Goal: Task Accomplishment & Management: Complete application form

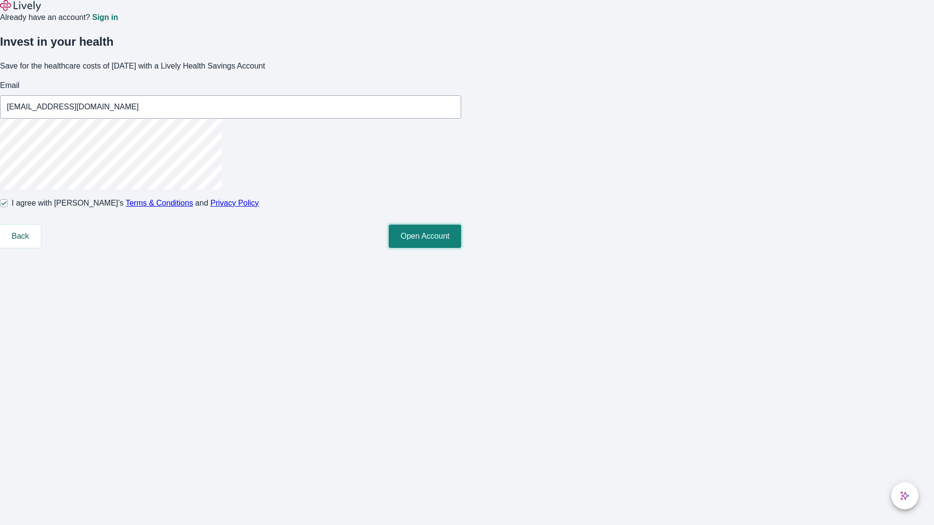
click at [461, 248] on button "Open Account" at bounding box center [425, 236] width 72 height 23
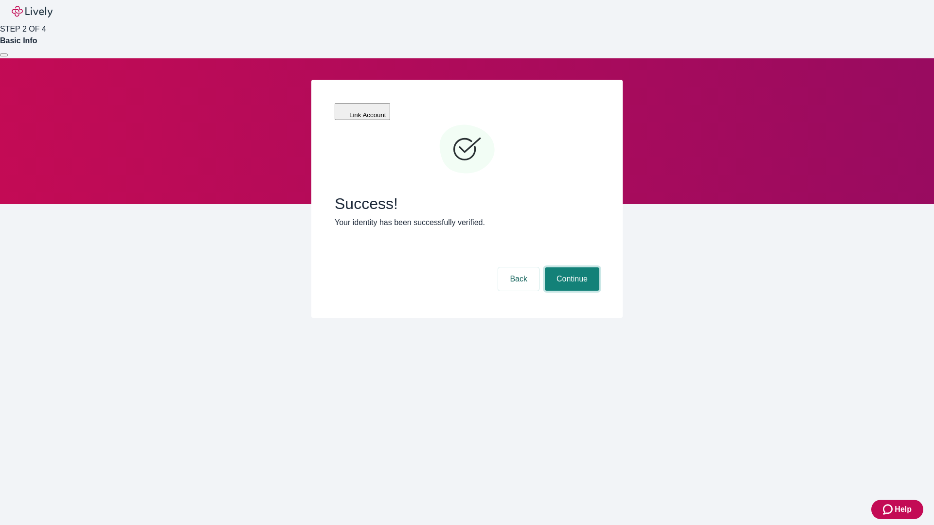
click at [570, 267] on button "Continue" at bounding box center [572, 278] width 54 height 23
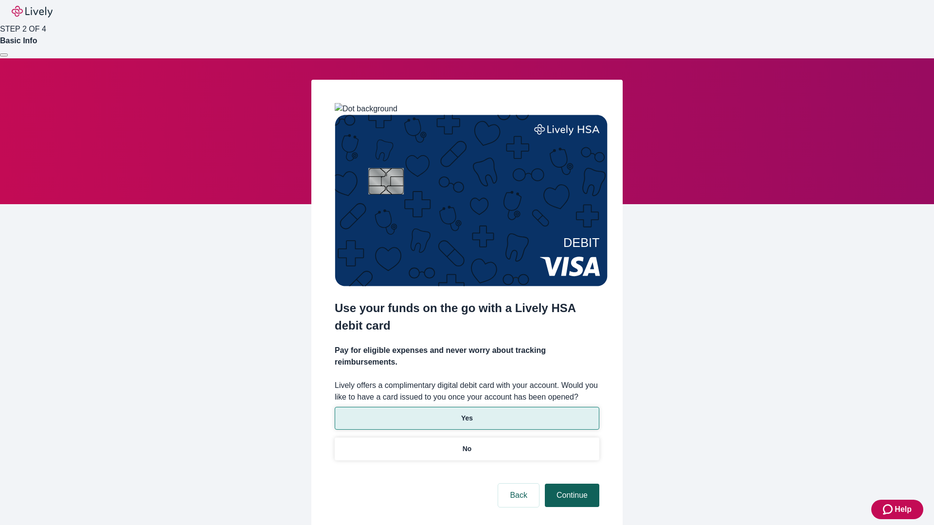
click at [466, 413] on p "Yes" at bounding box center [467, 418] width 12 height 10
click at [570, 484] on button "Continue" at bounding box center [572, 495] width 54 height 23
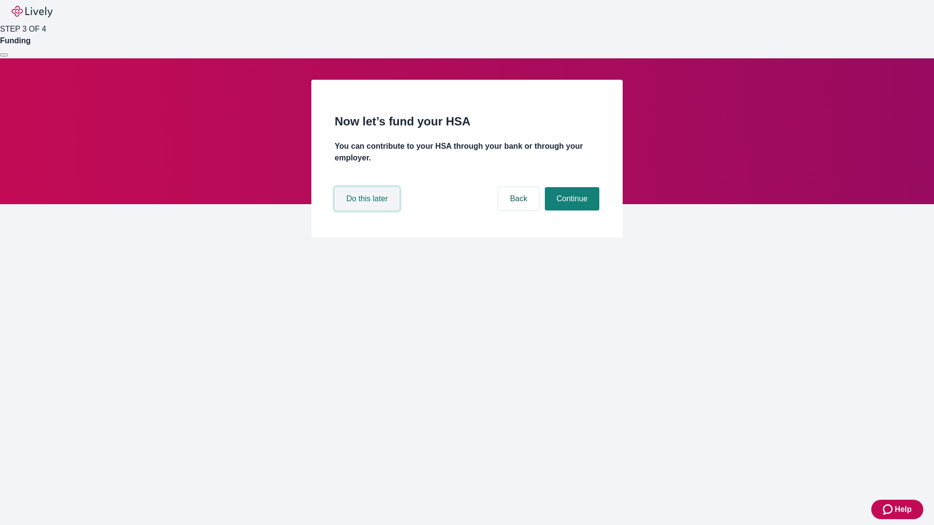
click at [368, 211] on button "Do this later" at bounding box center [367, 198] width 65 height 23
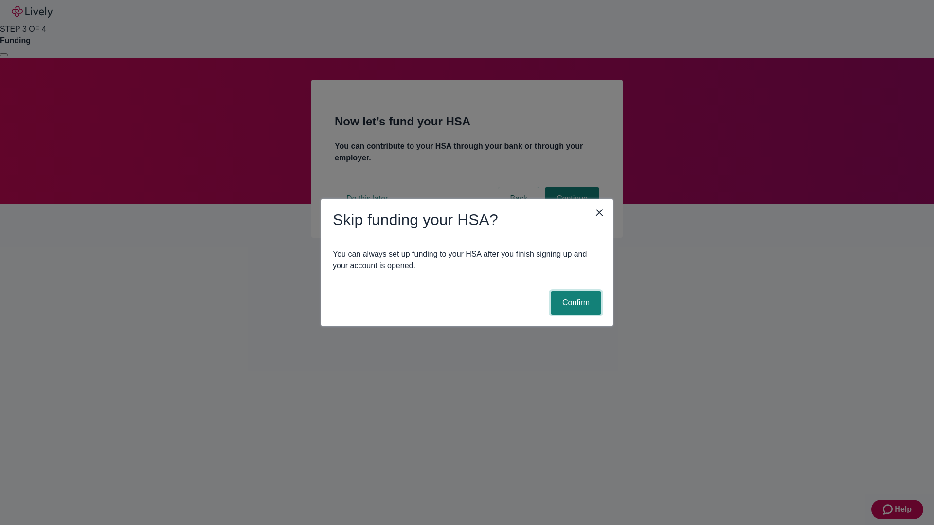
click at [574, 303] on button "Confirm" at bounding box center [576, 302] width 51 height 23
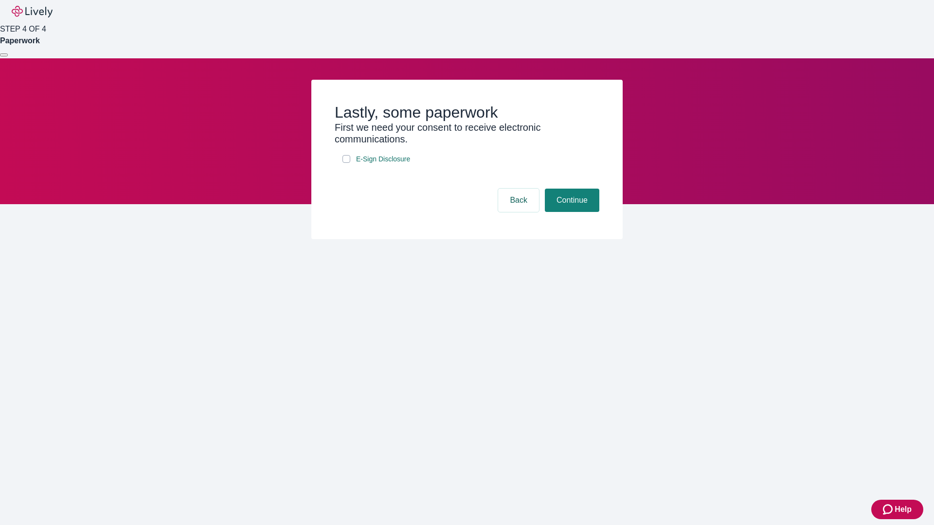
click at [346, 163] on input "E-Sign Disclosure" at bounding box center [346, 159] width 8 height 8
checkbox input "true"
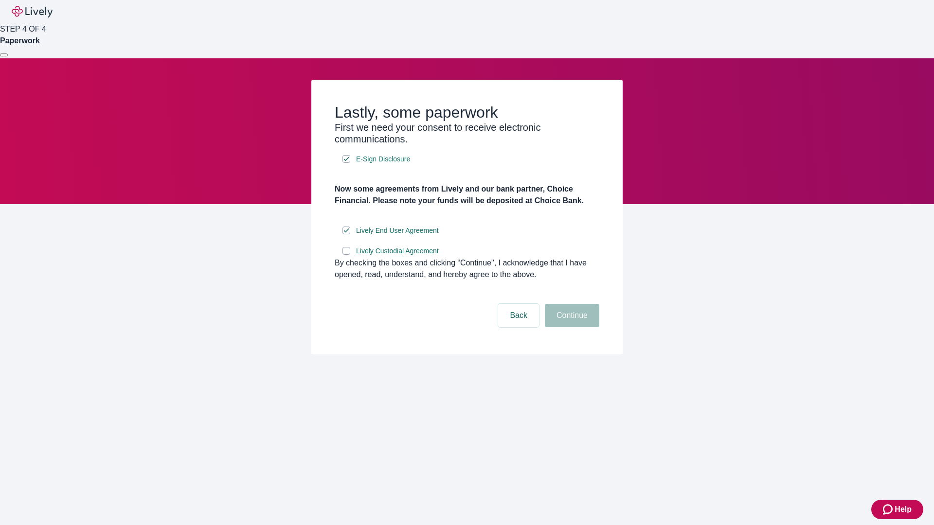
click at [346, 255] on input "Lively Custodial Agreement" at bounding box center [346, 251] width 8 height 8
checkbox input "true"
click at [570, 327] on button "Continue" at bounding box center [572, 315] width 54 height 23
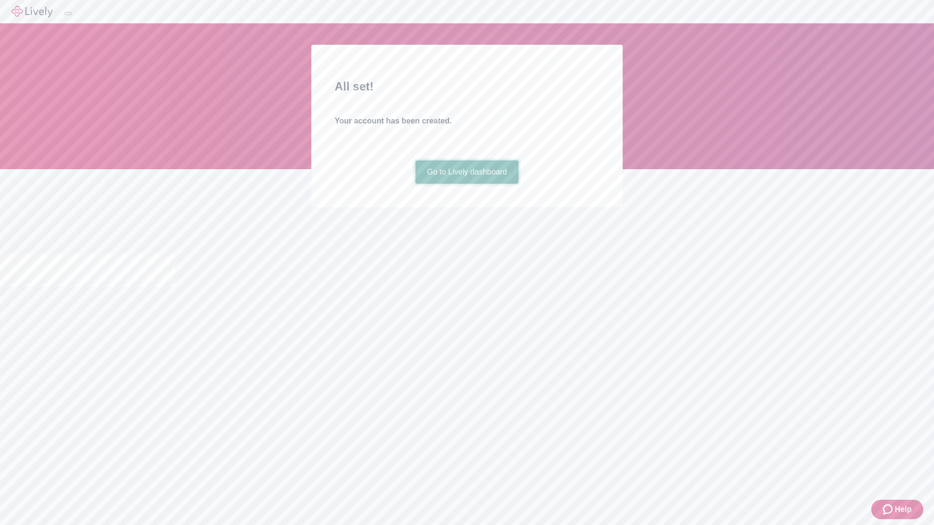
click at [466, 184] on link "Go to Lively dashboard" at bounding box center [467, 171] width 104 height 23
